Goal: Check status: Check status

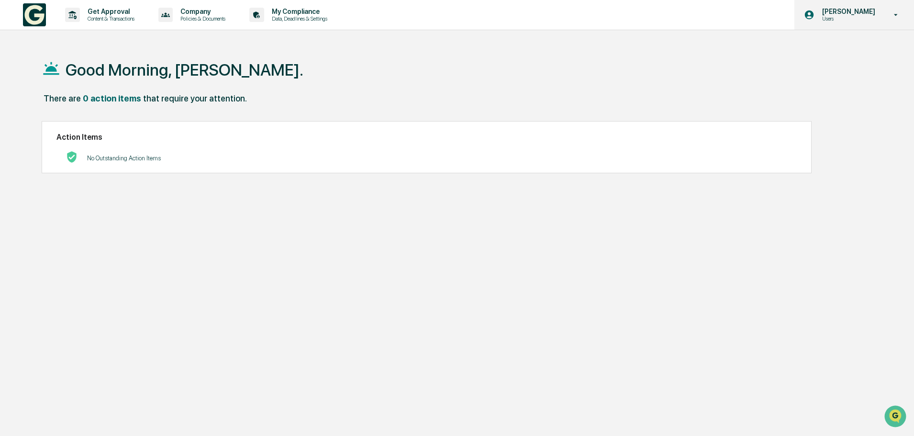
click at [838, 15] on p "Users" at bounding box center [847, 18] width 66 height 7
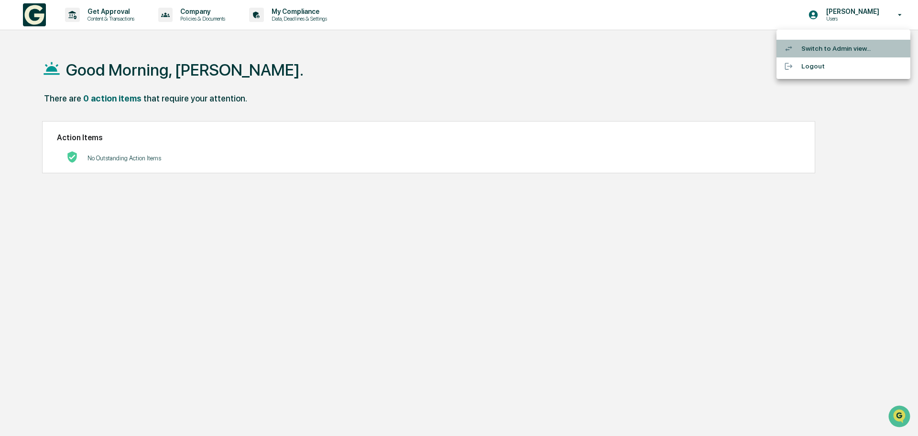
click at [835, 48] on li "Switch to Admin view..." at bounding box center [844, 49] width 134 height 18
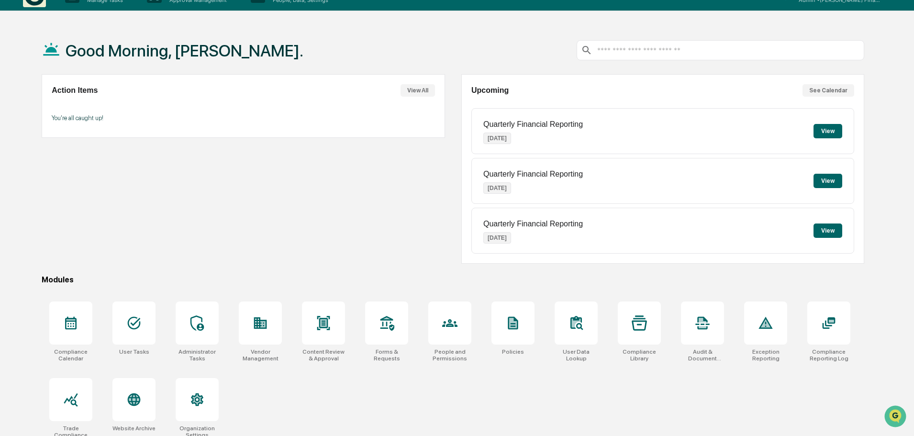
scroll to position [45, 0]
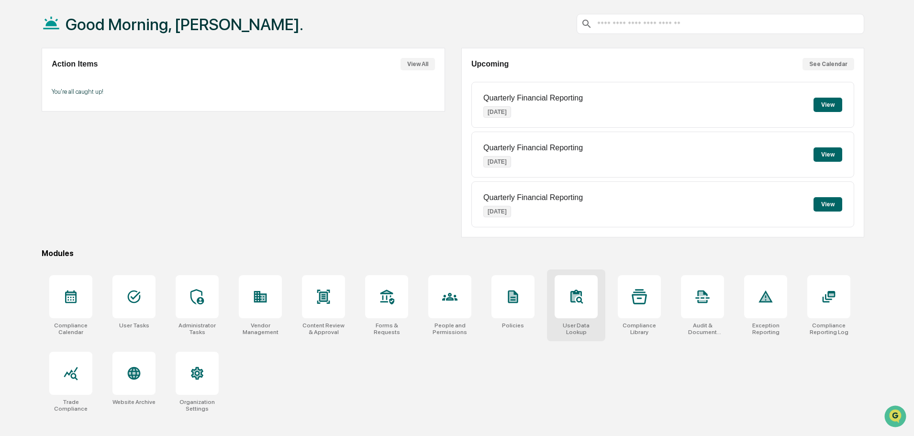
click at [580, 290] on icon at bounding box center [575, 296] width 15 height 15
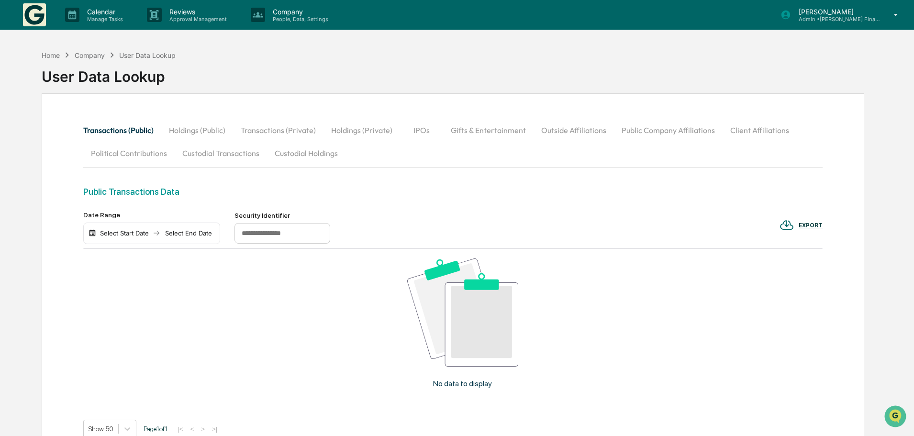
click at [299, 152] on button "Custodial Holdings" at bounding box center [306, 153] width 78 height 23
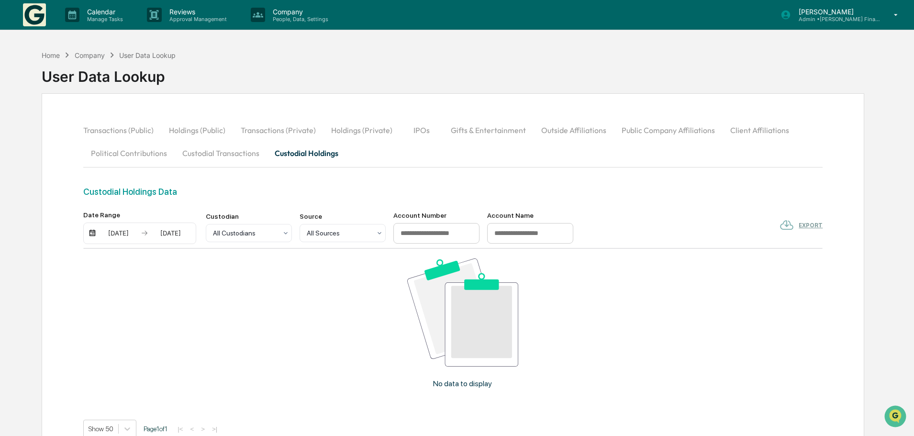
click at [90, 233] on img at bounding box center [92, 233] width 8 height 8
click at [92, 235] on img at bounding box center [92, 233] width 8 height 8
click at [95, 231] on img at bounding box center [92, 233] width 8 height 8
click at [92, 232] on img at bounding box center [92, 233] width 8 height 8
click at [116, 232] on div "[DATE]" at bounding box center [118, 233] width 41 height 8
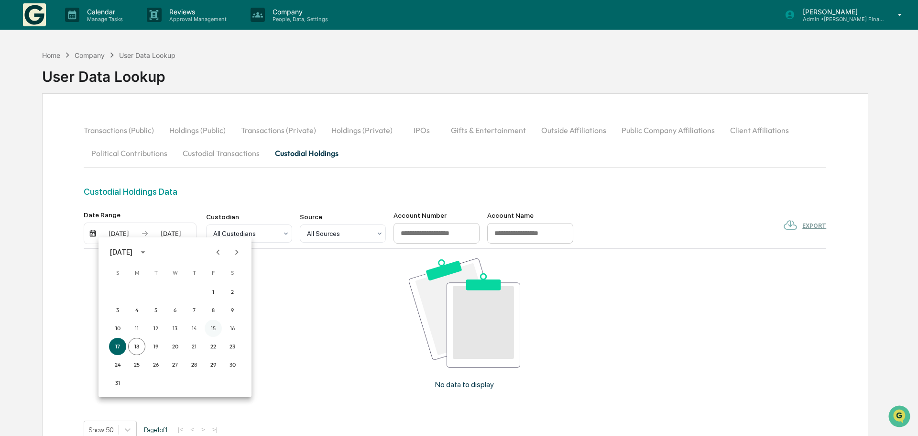
click at [212, 330] on button "15" at bounding box center [213, 328] width 17 height 17
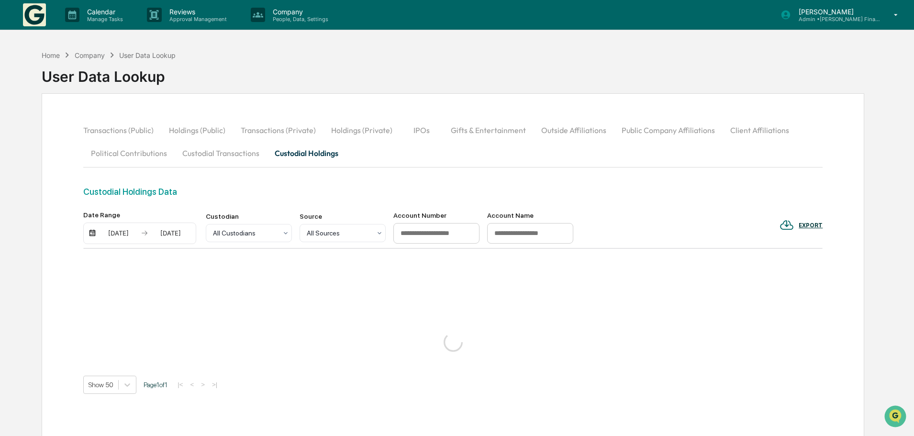
click at [173, 234] on div "[DATE]" at bounding box center [170, 233] width 41 height 8
click at [265, 330] on button "15" at bounding box center [265, 328] width 17 height 17
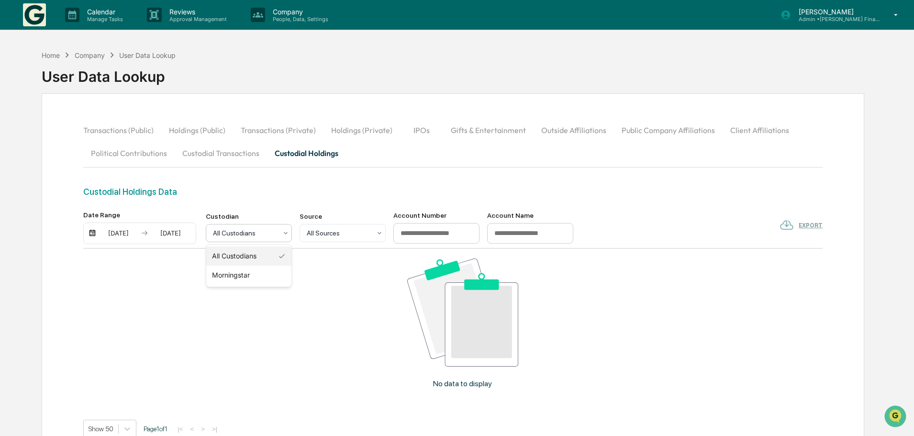
click at [283, 232] on icon at bounding box center [286, 233] width 8 height 8
click at [378, 232] on icon at bounding box center [380, 233] width 8 height 8
click at [381, 235] on icon at bounding box center [380, 233] width 8 height 8
click at [178, 233] on div "08/15/2025" at bounding box center [170, 233] width 41 height 8
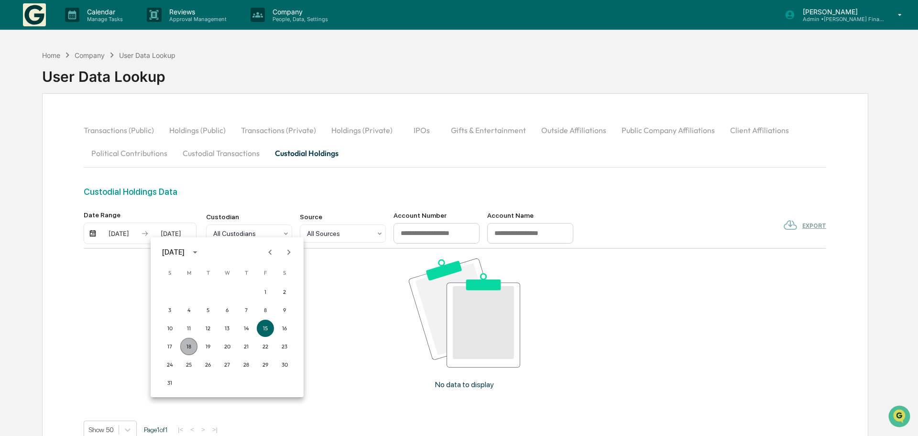
click at [185, 343] on button "18" at bounding box center [188, 346] width 17 height 17
click at [422, 230] on input at bounding box center [436, 233] width 86 height 21
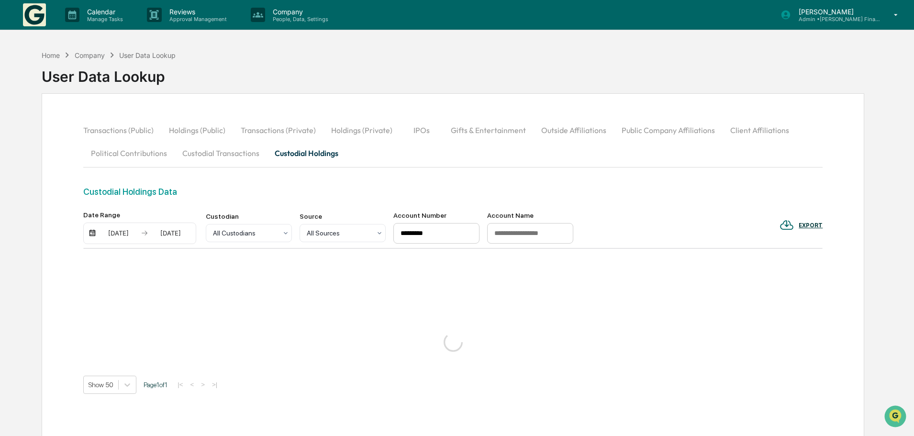
drag, startPoint x: 411, startPoint y: 232, endPoint x: 411, endPoint y: 237, distance: 5.3
click at [411, 233] on input "*********" at bounding box center [436, 233] width 86 height 21
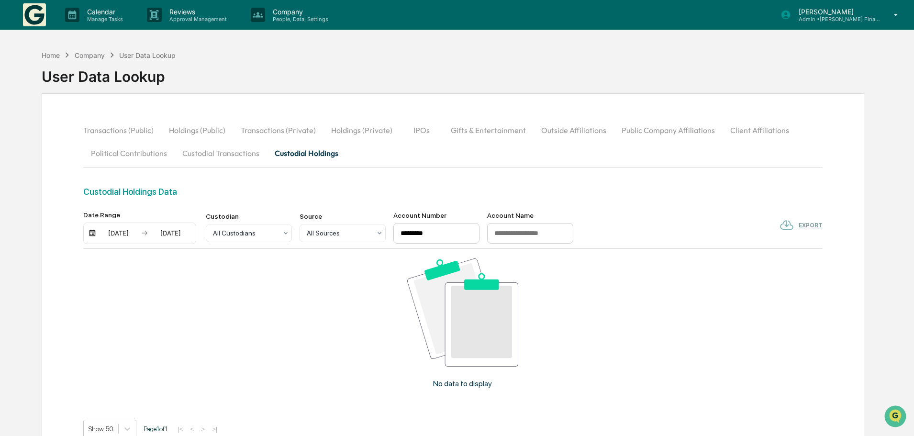
click at [91, 235] on img at bounding box center [92, 233] width 8 height 8
click at [113, 232] on div "08/15/2025" at bounding box center [118, 233] width 41 height 8
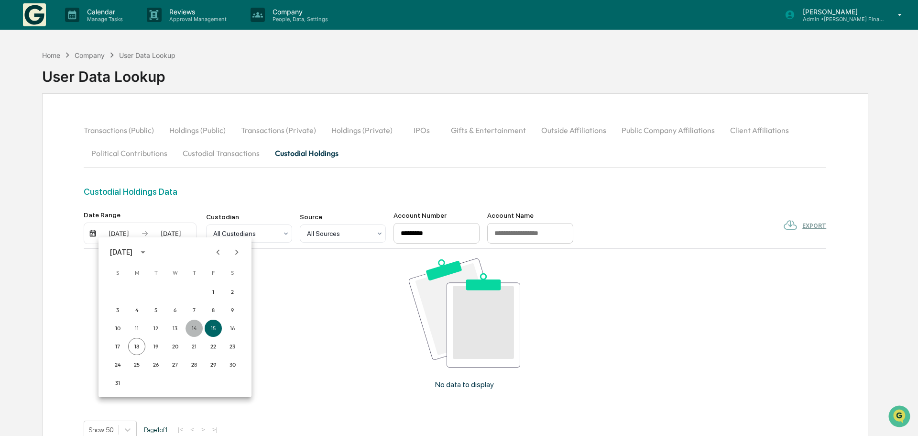
click at [195, 327] on button "14" at bounding box center [194, 328] width 17 height 17
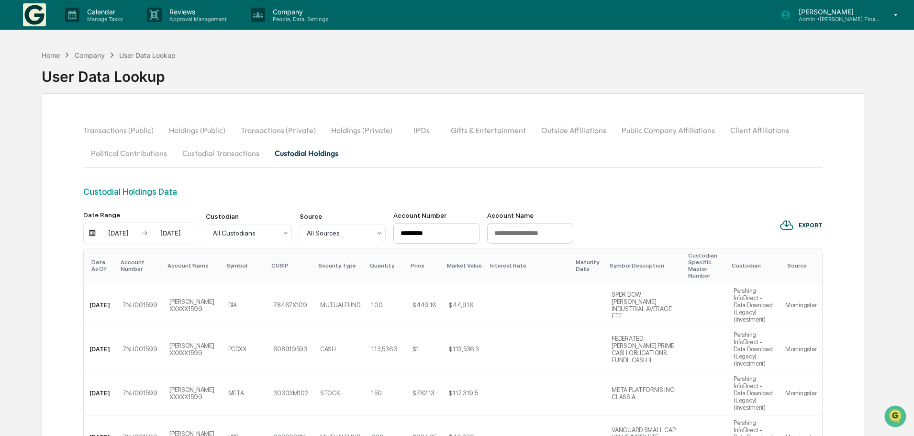
click at [464, 232] on input "*********" at bounding box center [436, 233] width 86 height 21
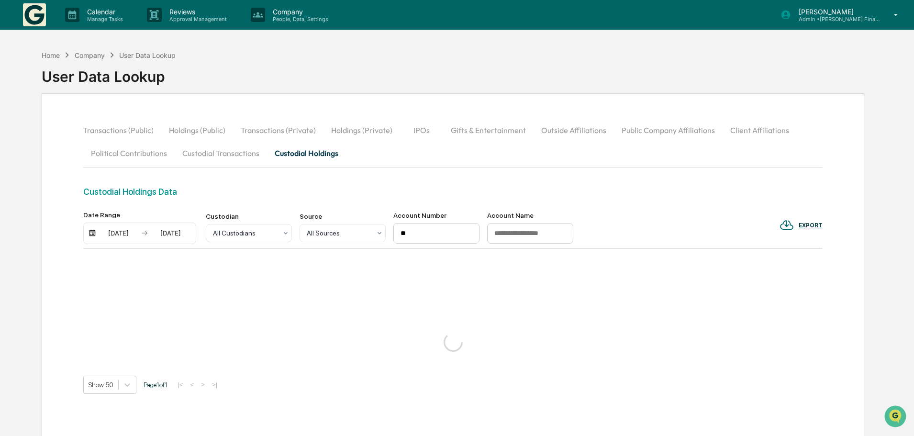
type input "*"
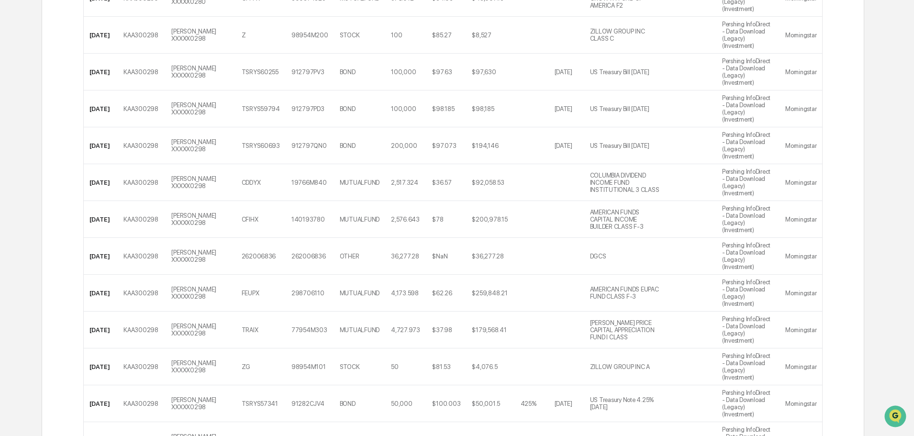
scroll to position [1520, 0]
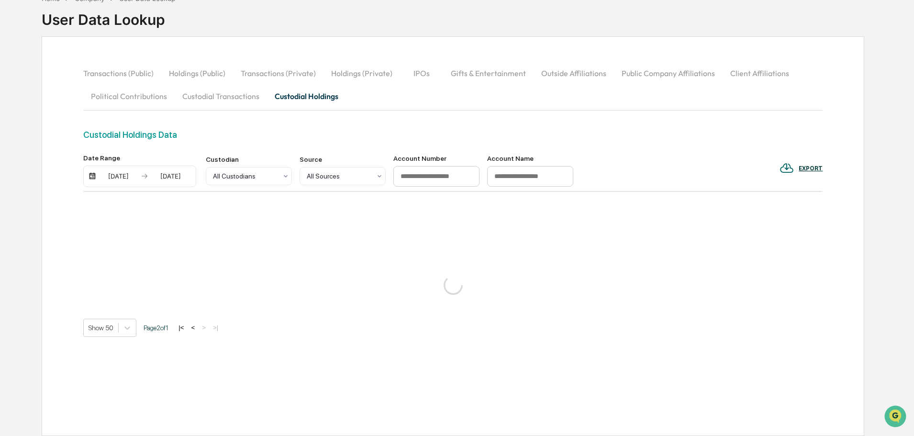
scroll to position [1455, 0]
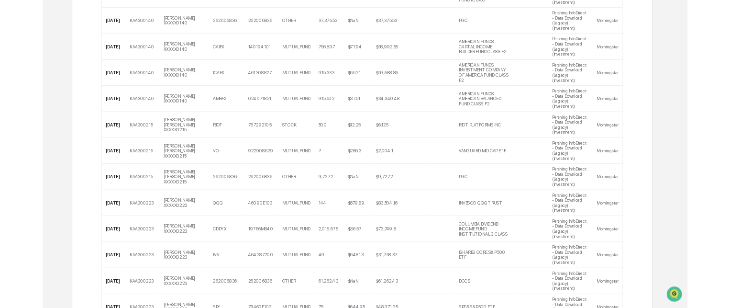
scroll to position [0, 0]
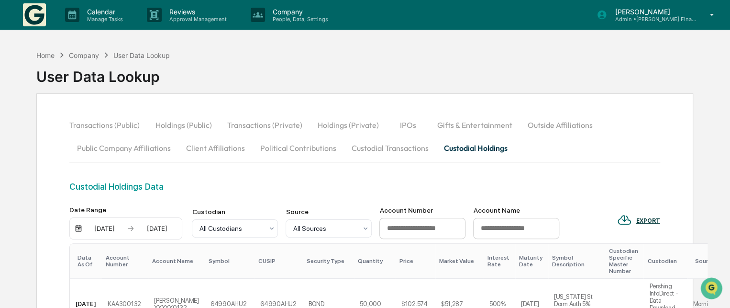
drag, startPoint x: 729, startPoint y: 39, endPoint x: 727, endPoint y: 44, distance: 5.5
click at [396, 228] on input at bounding box center [422, 228] width 86 height 21
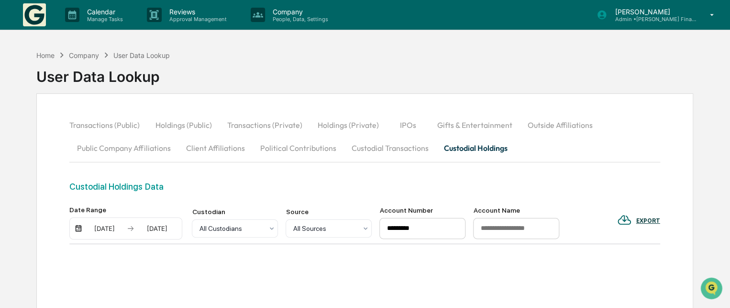
type input "*********"
